Goal: Task Accomplishment & Management: Complete application form

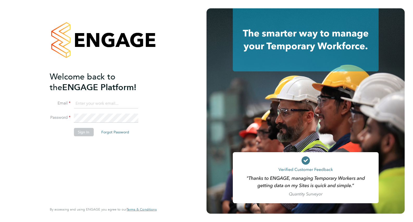
click at [104, 102] on input at bounding box center [106, 103] width 64 height 9
drag, startPoint x: 111, startPoint y: 103, endPoint x: 109, endPoint y: 112, distance: 9.6
click at [111, 103] on input "[DOMAIN_NAME]" at bounding box center [106, 103] width 64 height 9
type input "[EMAIL_ADDRESS][DOMAIN_NAME]"
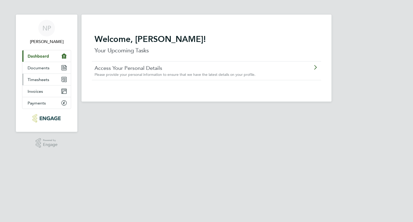
click at [46, 80] on span "Timesheets" at bounding box center [39, 79] width 22 height 5
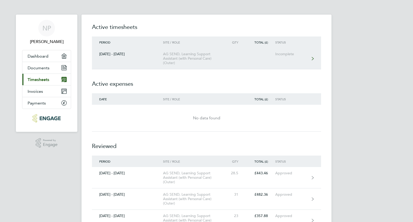
click at [195, 61] on div "AG SEND, Learning Support Assistant (with Personal Care) (Outer)" at bounding box center [193, 58] width 60 height 13
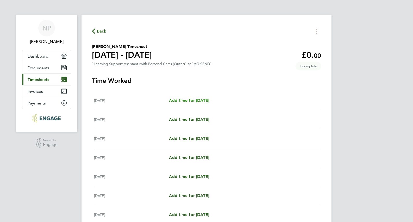
click at [190, 102] on span "Add time for Mon 22 Sep" at bounding box center [189, 100] width 40 height 5
select select "60"
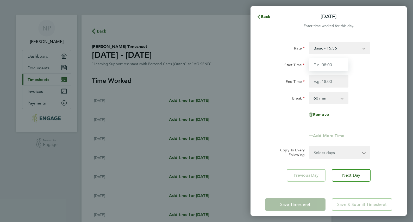
click at [335, 63] on input "Start Time" at bounding box center [329, 64] width 40 height 13
type input "09:00"
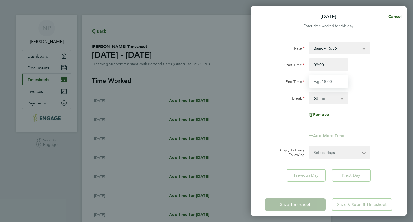
click at [336, 81] on input "End Time" at bounding box center [329, 81] width 40 height 13
type input "16:30"
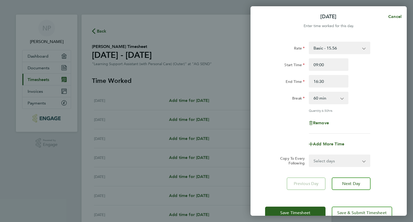
click at [385, 107] on div "Rate Basic - 15.56 Start Time 09:00 End Time 16:30 Break 0 min 15 min 30 min 45…" at bounding box center [328, 88] width 127 height 92
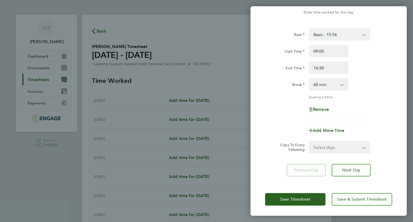
scroll to position [13, 0]
click at [353, 169] on span "Next Day" at bounding box center [351, 170] width 18 height 5
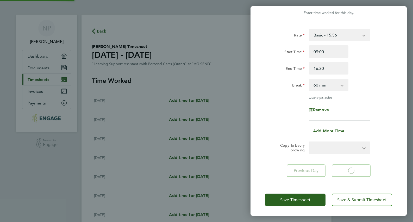
select select "60"
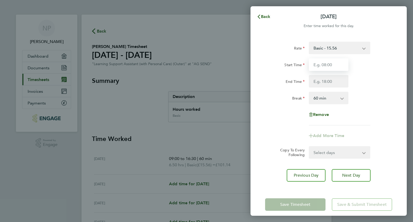
click at [331, 67] on input "Start Time" at bounding box center [329, 64] width 40 height 13
type input "09:00"
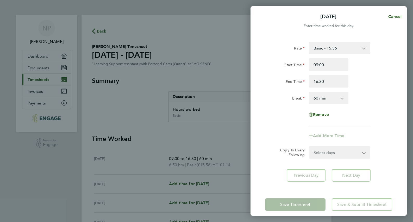
type input "16:30"
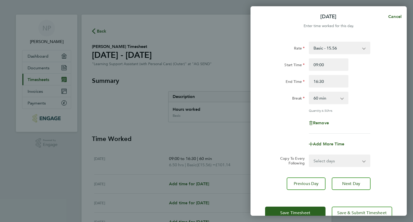
click at [376, 80] on div "End Time 16:30" at bounding box center [328, 81] width 131 height 13
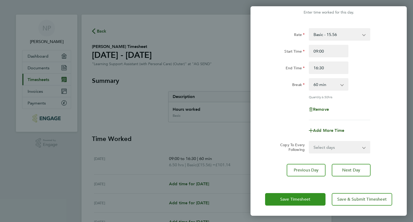
scroll to position [13, 0]
click at [303, 195] on button "Save Timesheet" at bounding box center [295, 199] width 60 height 13
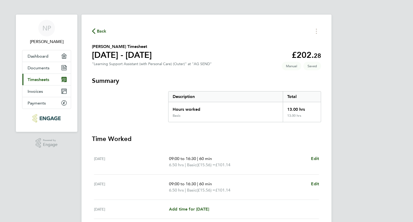
click at [104, 33] on span "Back" at bounding box center [102, 31] width 10 height 6
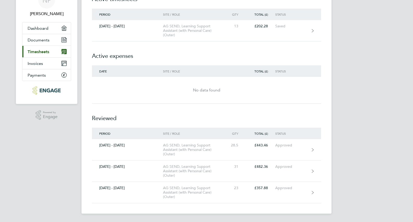
scroll to position [28, 0]
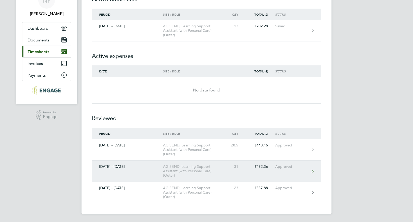
click at [236, 176] on link "08 - 14 Sep 2025 AG SEND, Learning Support Assistant (with Personal Care) (Oute…" at bounding box center [206, 171] width 229 height 21
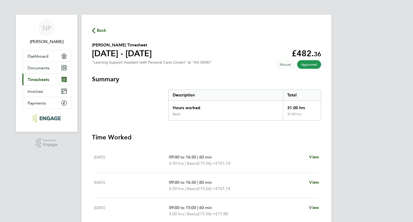
click at [39, 81] on span "Timesheets" at bounding box center [39, 79] width 22 height 5
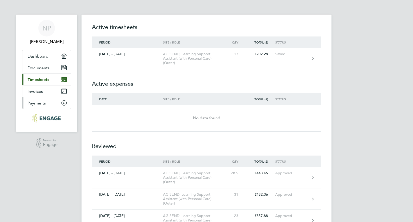
click at [47, 104] on link "Payments" at bounding box center [46, 102] width 48 height 11
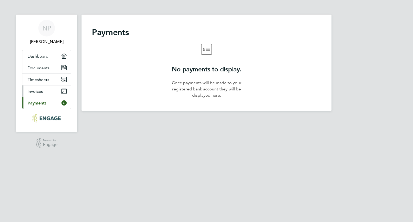
click at [44, 92] on link "Invoices" at bounding box center [46, 90] width 48 height 11
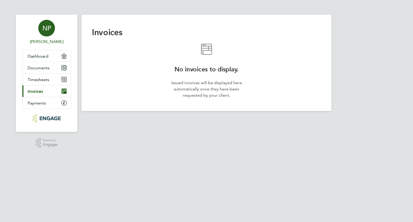
click at [47, 34] on div "NP" at bounding box center [46, 28] width 17 height 17
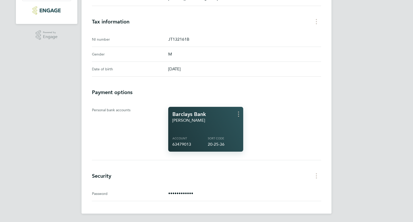
scroll to position [108, 0]
